Goal: Transaction & Acquisition: Purchase product/service

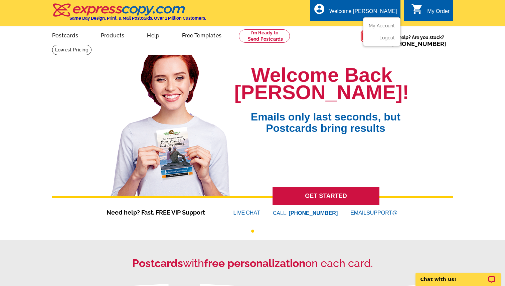
click at [382, 9] on div "Welcome [PERSON_NAME]" at bounding box center [362, 12] width 67 height 9
click at [64, 36] on link "Postcards" at bounding box center [64, 35] width 47 height 16
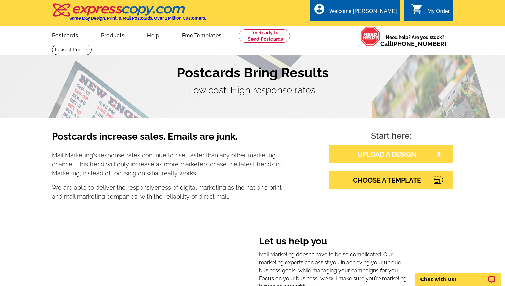
click at [361, 149] on link "UPLOAD A DESIGN" at bounding box center [390, 154] width 123 height 18
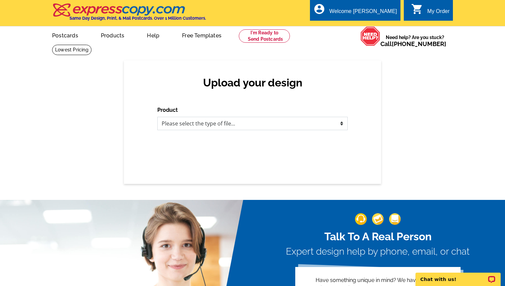
click at [192, 128] on select "Please select the type of file... Postcards Business Cards Letters and flyers G…" at bounding box center [252, 123] width 190 height 13
select select "1"
click at [157, 117] on select "Please select the type of file... Postcards Business Cards Letters and flyers G…" at bounding box center [252, 123] width 190 height 13
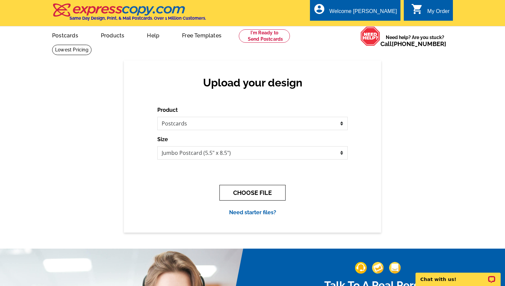
click at [240, 197] on button "CHOOSE FILE" at bounding box center [252, 193] width 66 height 16
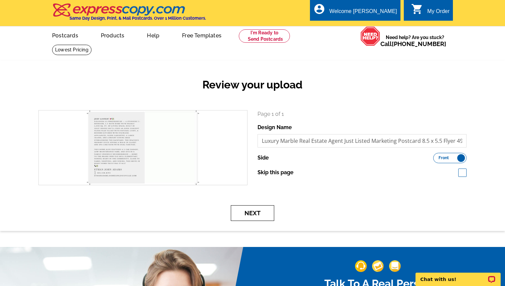
click at [243, 212] on button "Next" at bounding box center [252, 213] width 43 height 16
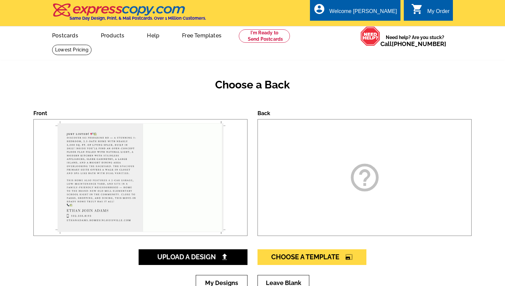
click at [461, 154] on div "help_outline" at bounding box center [364, 177] width 214 height 117
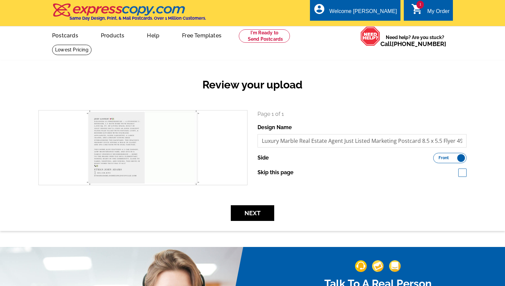
click at [443, 156] on span "Front" at bounding box center [443, 157] width 10 height 3
click at [436, 156] on input "Front Back" at bounding box center [436, 156] width 0 height 0
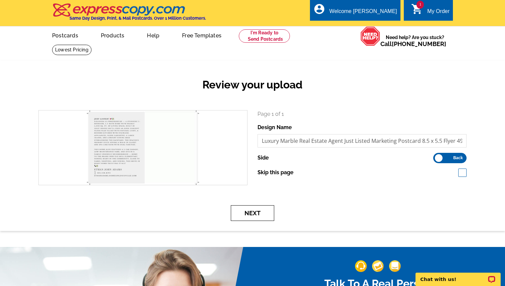
click at [254, 206] on button "Next" at bounding box center [252, 213] width 43 height 16
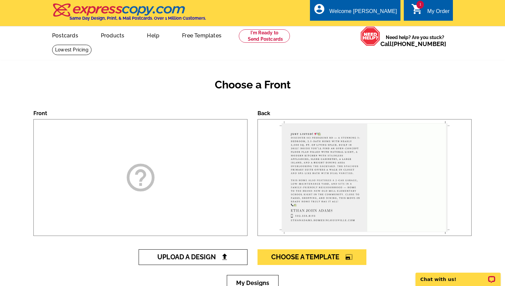
click at [199, 251] on link "Upload A Design" at bounding box center [193, 257] width 109 height 16
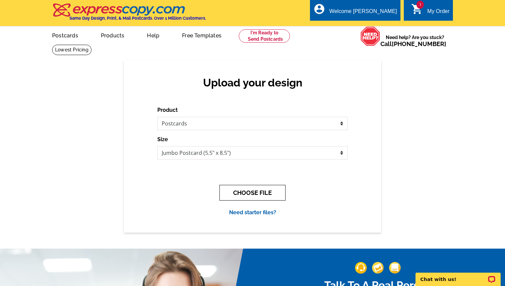
click at [248, 193] on button "CHOOSE FILE" at bounding box center [252, 193] width 66 height 16
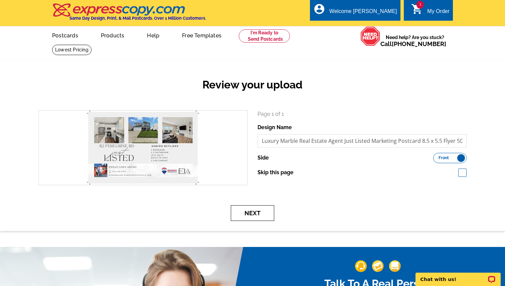
click at [259, 220] on button "Next" at bounding box center [252, 213] width 43 height 16
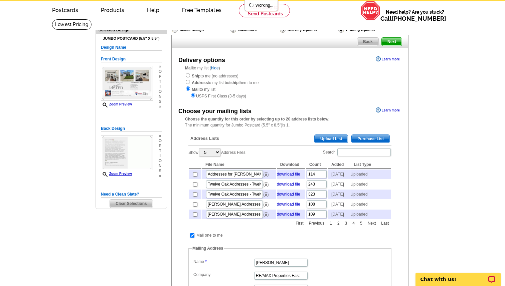
scroll to position [26, 0]
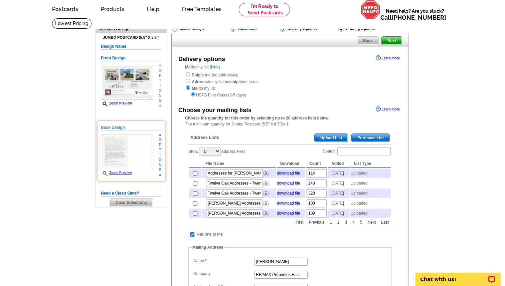
click at [128, 155] on img at bounding box center [127, 151] width 52 height 35
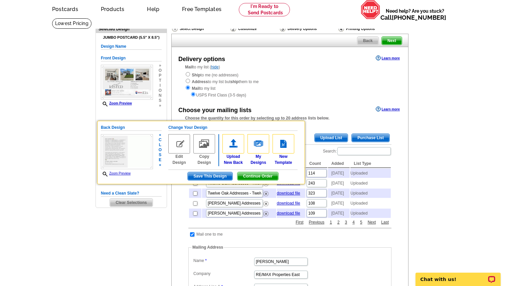
click at [122, 174] on link "Zoom Preview" at bounding box center [116, 174] width 30 height 4
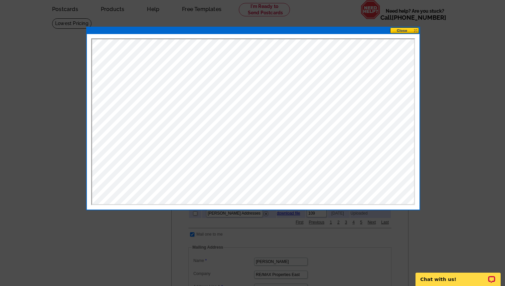
scroll to position [0, 0]
click at [401, 28] on button at bounding box center [404, 30] width 29 height 6
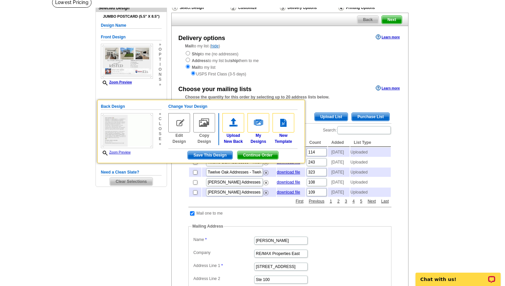
scroll to position [48, 0]
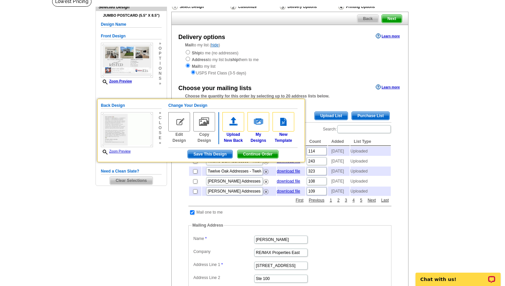
click at [268, 85] on div "Choose your mailing lists Learn more" at bounding box center [290, 87] width 236 height 8
click at [153, 214] on div "Need Help? call 800-260-5887, chat with support, or have our designers make som…" at bounding box center [252, 211] width 320 height 430
click at [269, 154] on span "Continue Order" at bounding box center [257, 154] width 41 height 8
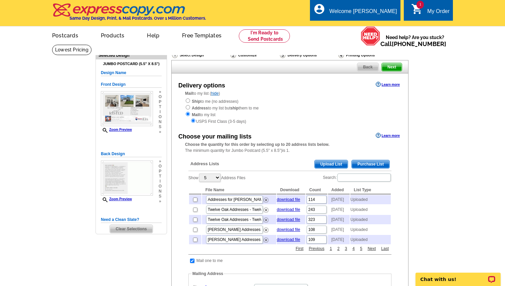
click at [320, 163] on span "Upload List" at bounding box center [330, 164] width 33 height 8
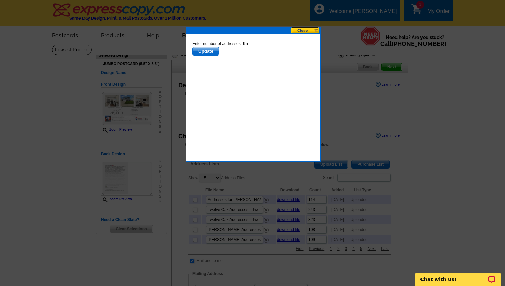
click at [213, 49] on span "Update" at bounding box center [206, 51] width 26 height 8
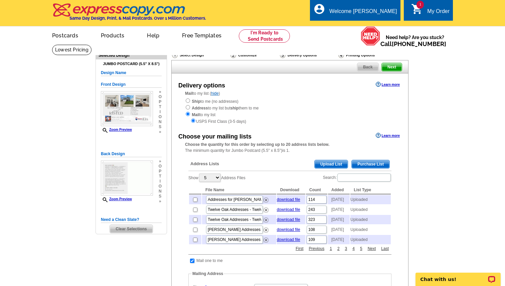
scroll to position [8, 0]
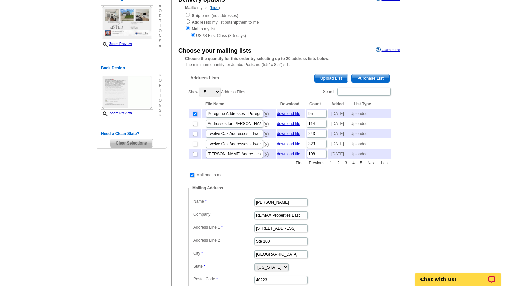
scroll to position [41, 0]
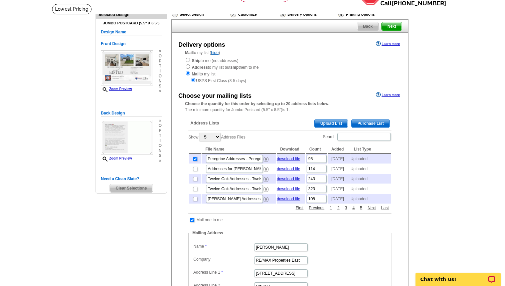
click at [398, 28] on span "Next" at bounding box center [391, 26] width 20 height 8
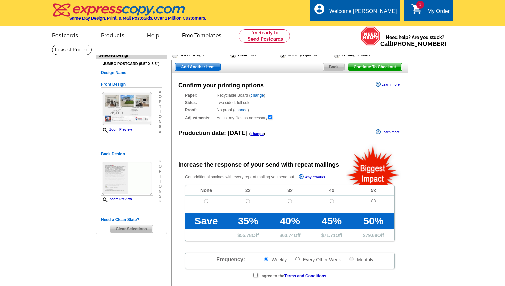
radio input "false"
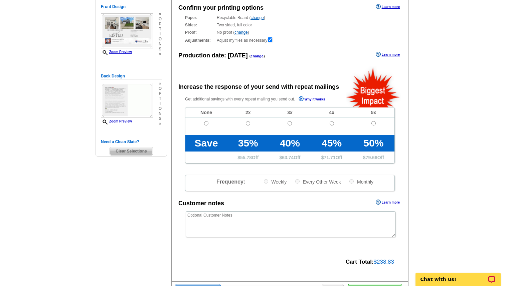
scroll to position [112, 0]
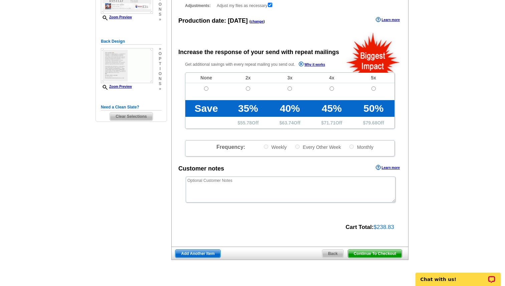
click at [208, 92] on td at bounding box center [206, 91] width 42 height 17
click at [206, 90] on input "radio" at bounding box center [206, 88] width 4 height 4
radio input "true"
click at [373, 253] on span "Continue To Checkout" at bounding box center [375, 254] width 54 height 8
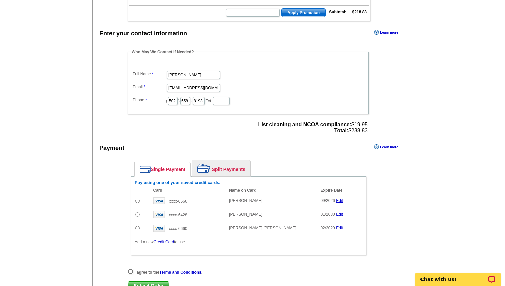
scroll to position [173, 0]
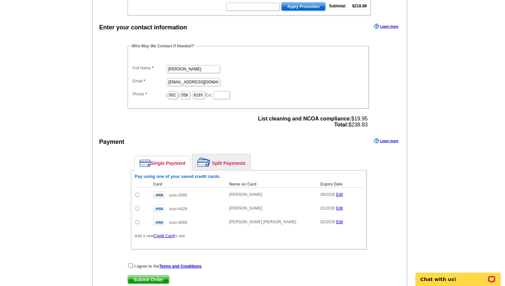
click at [135, 208] on td at bounding box center [141, 209] width 15 height 14
click at [139, 208] on input "radio" at bounding box center [137, 208] width 4 height 4
radio input "true"
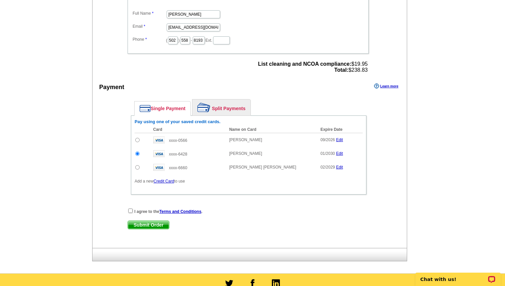
scroll to position [245, 0]
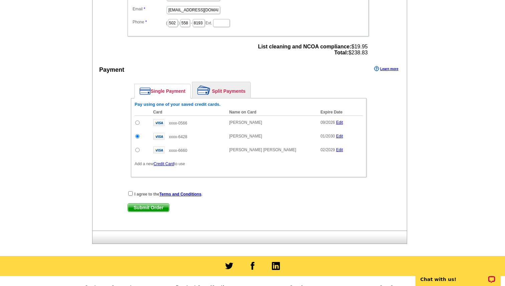
click at [145, 207] on span "Submit Order" at bounding box center [148, 208] width 41 height 8
click at [129, 194] on input "checkbox" at bounding box center [130, 193] width 4 height 4
checkbox input "true"
click at [143, 204] on span "Submit Order" at bounding box center [148, 208] width 41 height 8
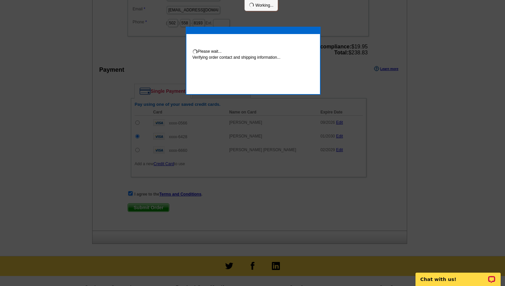
scroll to position [242, 0]
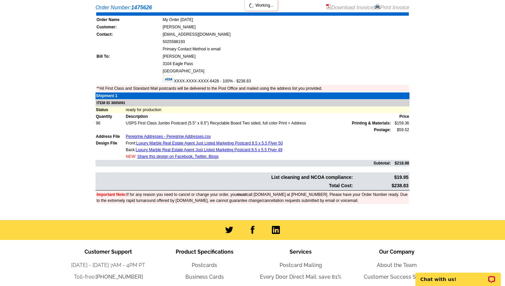
scroll to position [146, 0]
